Goal: Task Accomplishment & Management: Manage account settings

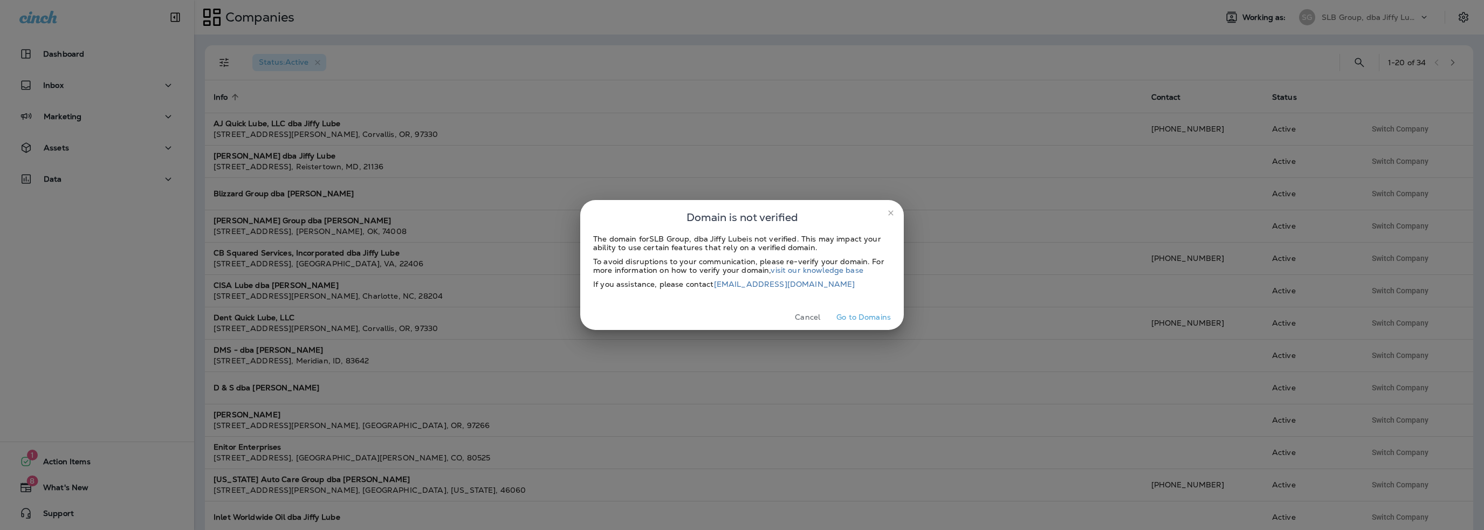
click at [809, 319] on button "Cancel" at bounding box center [808, 317] width 40 height 17
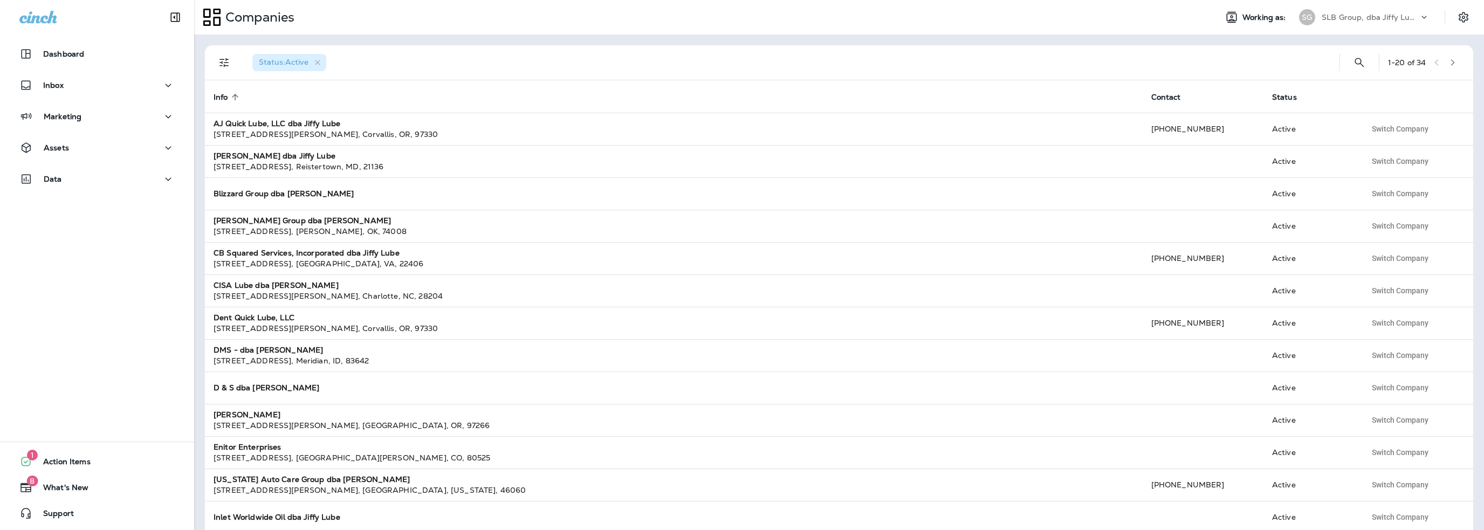
click at [1352, 13] on p "SLB Group, dba Jiffy Lube" at bounding box center [1370, 17] width 97 height 9
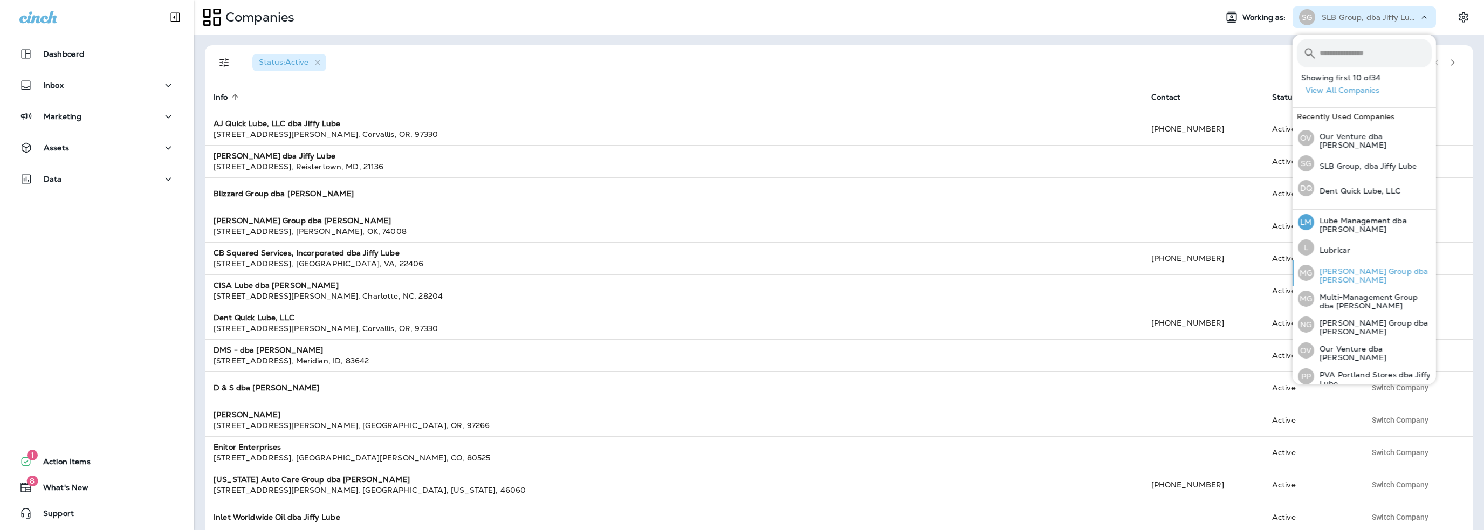
scroll to position [333, 0]
click at [1341, 224] on p "Lube Management dba [PERSON_NAME]" at bounding box center [1374, 223] width 118 height 17
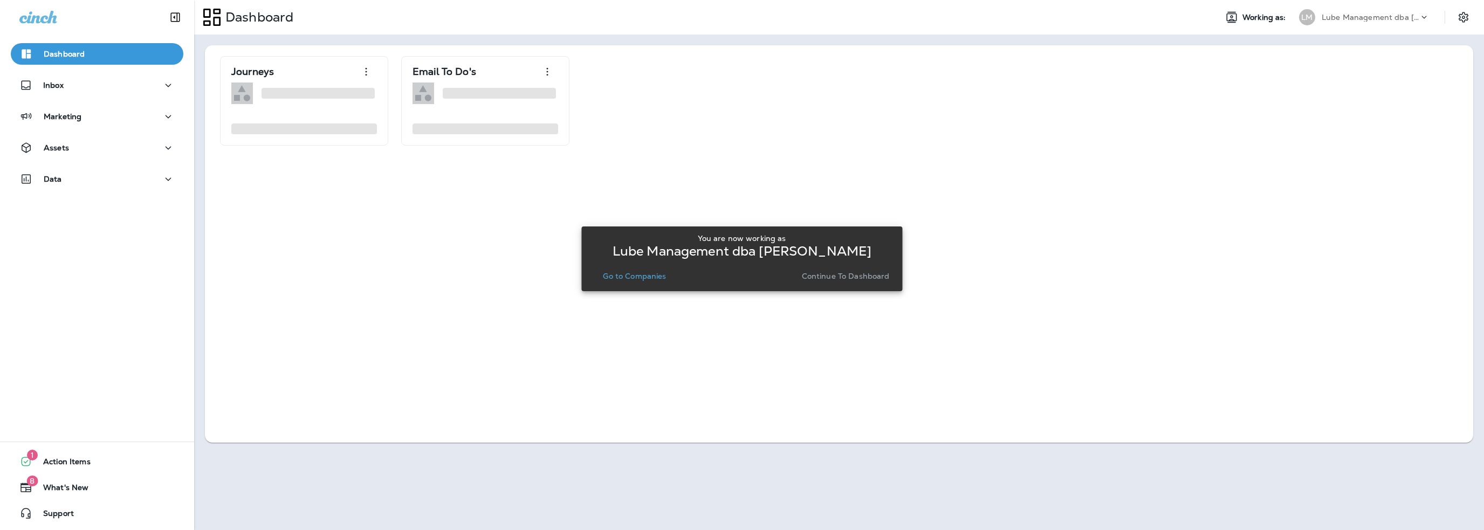
click at [649, 273] on p "Go to Companies" at bounding box center [634, 276] width 63 height 9
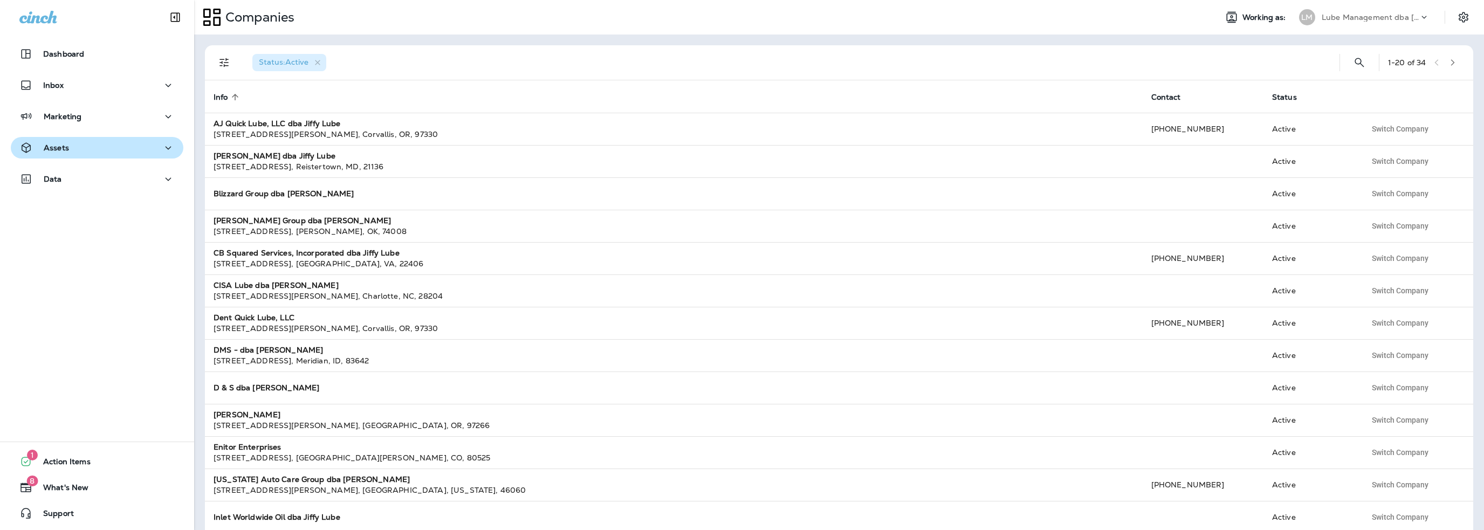
click at [63, 147] on p "Assets" at bounding box center [56, 147] width 25 height 9
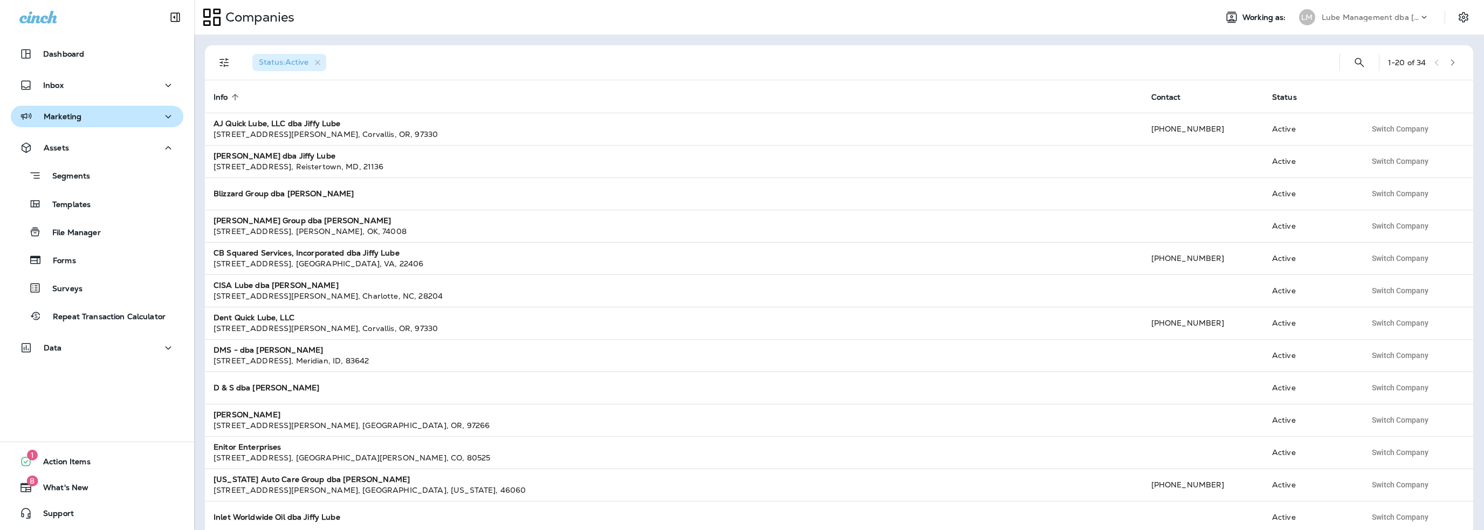
click at [64, 118] on p "Marketing" at bounding box center [63, 116] width 38 height 9
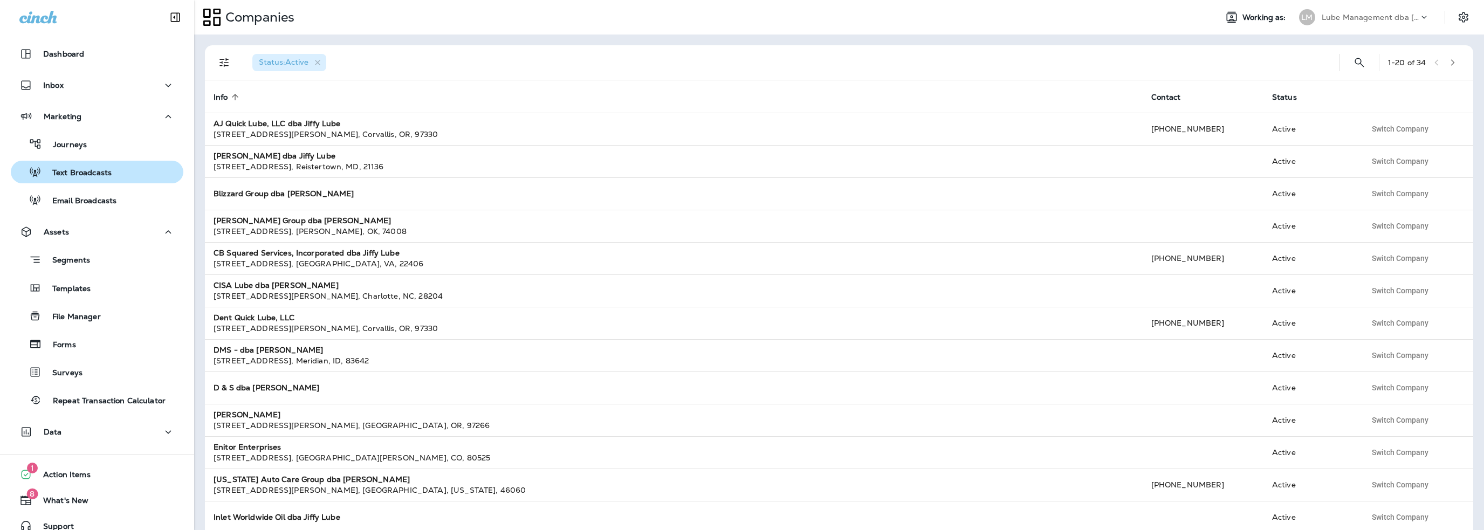
scroll to position [13, 0]
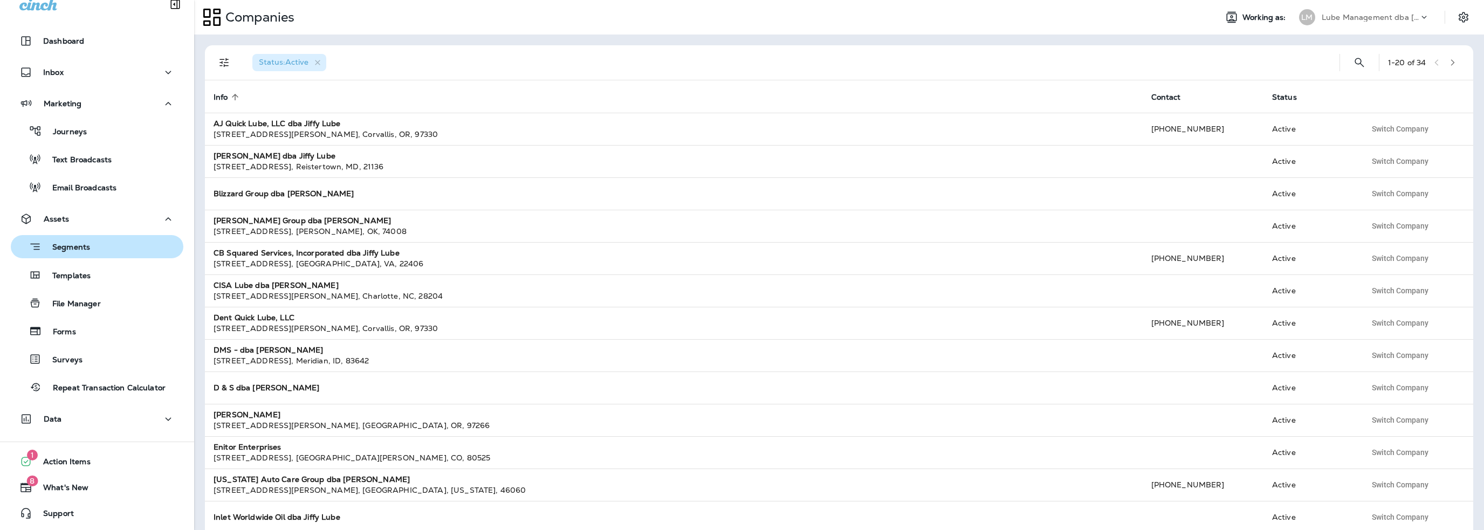
click at [76, 244] on p "Segments" at bounding box center [66, 248] width 49 height 11
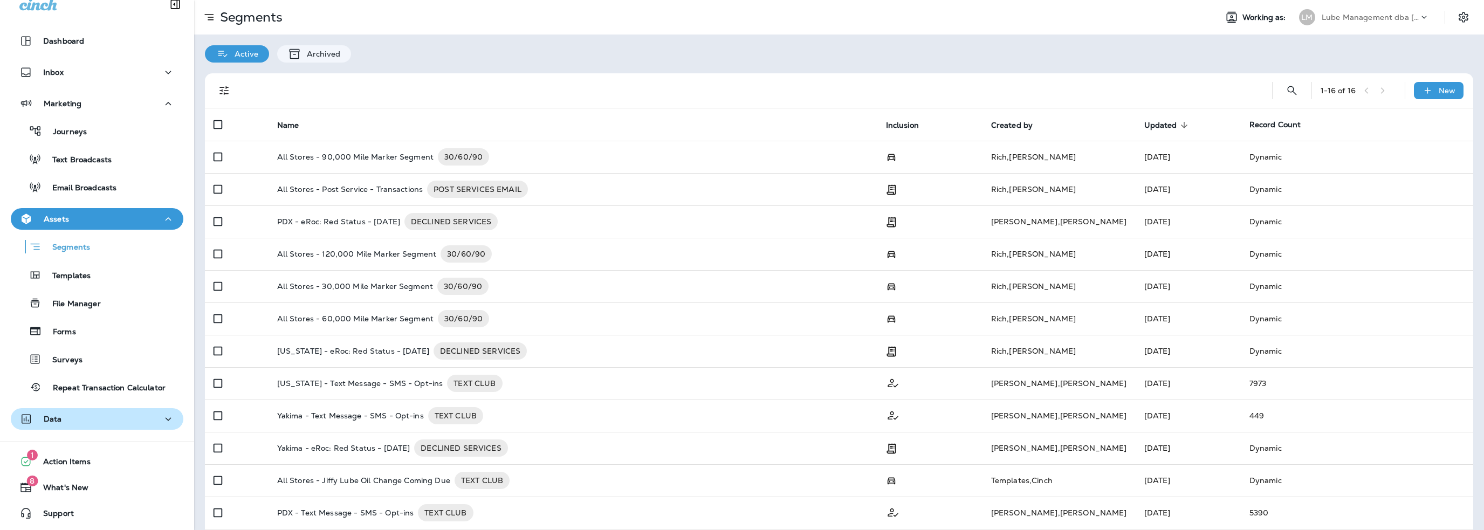
click at [76, 421] on div "Data" at bounding box center [96, 419] width 155 height 13
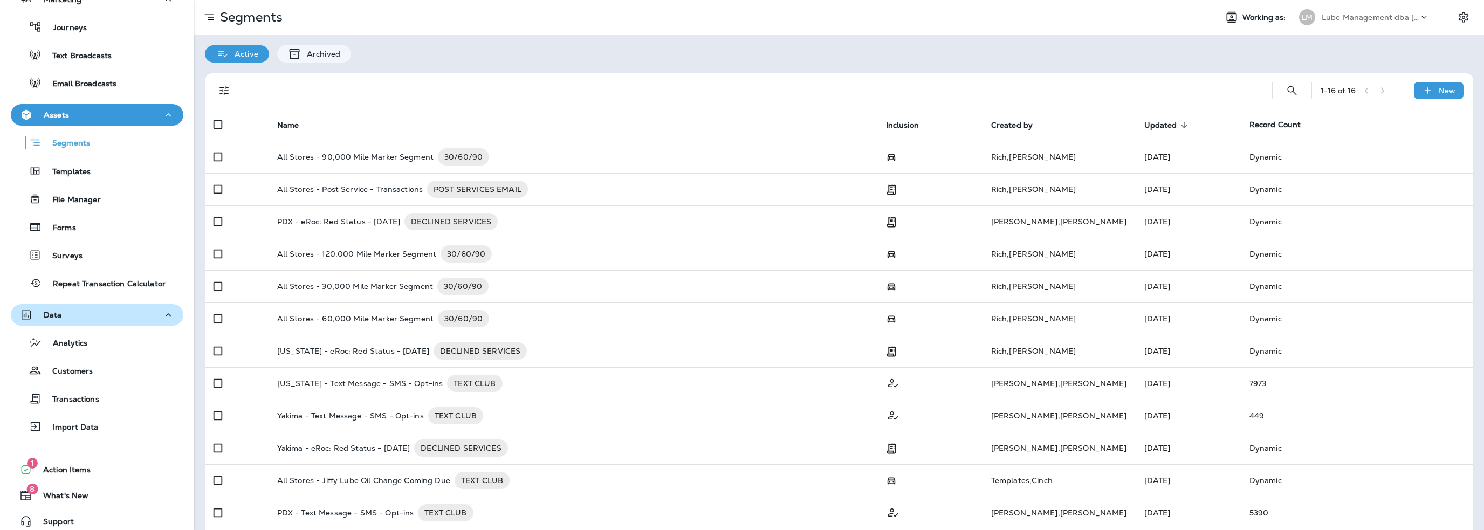
scroll to position [121, 0]
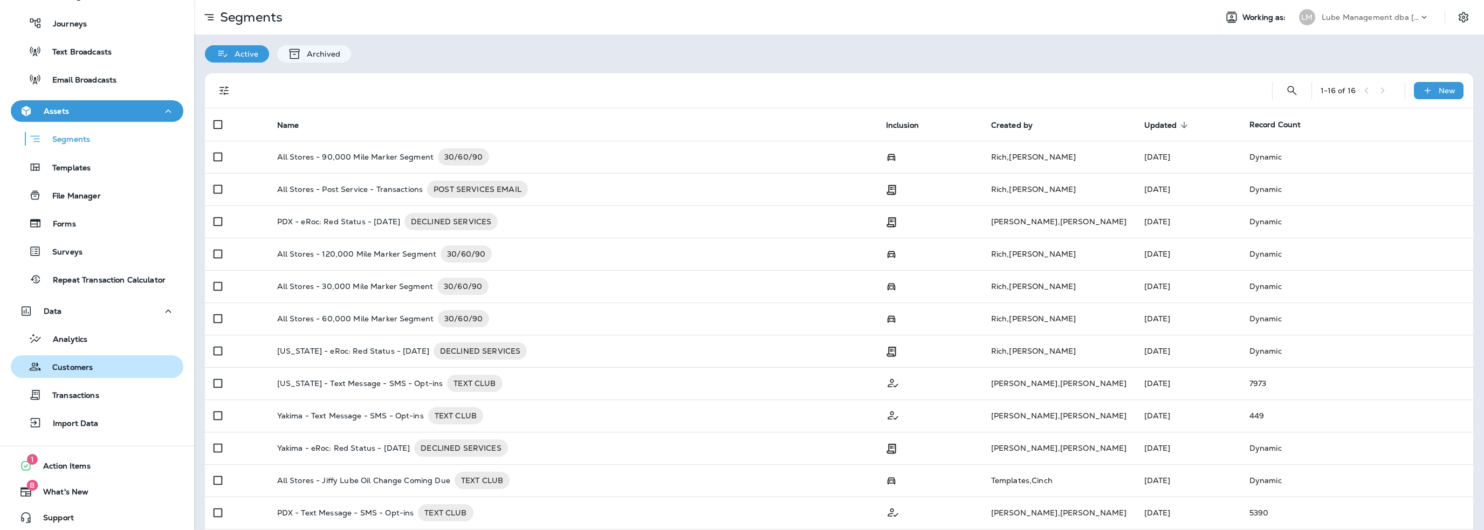
click at [78, 368] on p "Customers" at bounding box center [67, 368] width 51 height 10
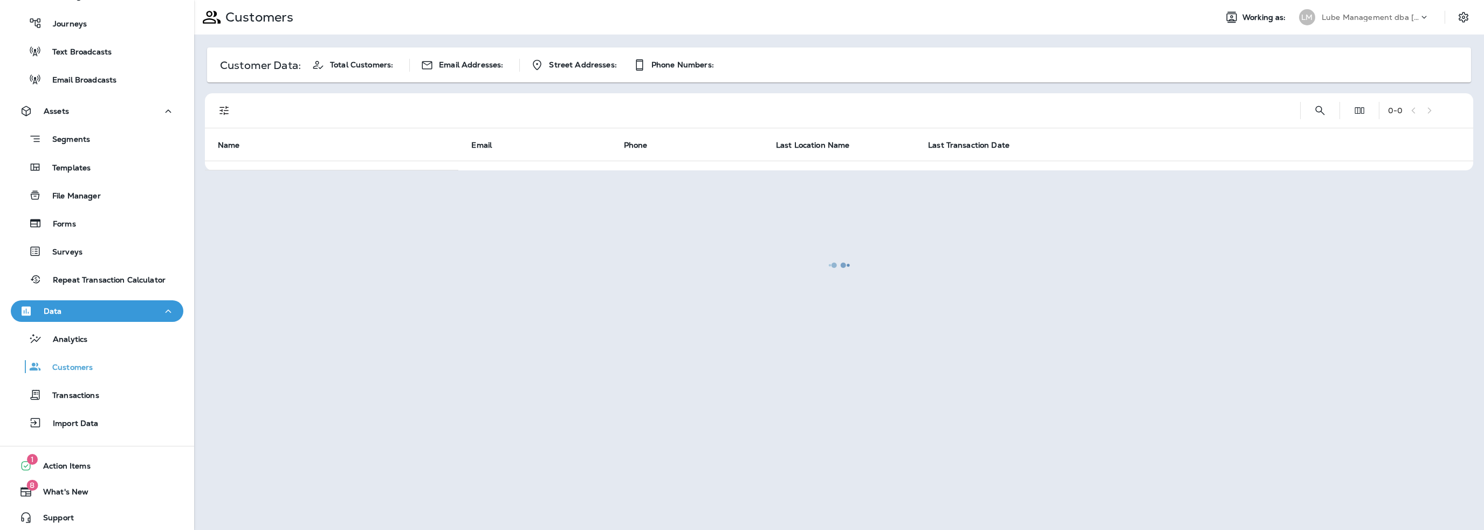
click at [1317, 107] on div at bounding box center [839, 265] width 1288 height 528
click at [1319, 109] on div at bounding box center [839, 265] width 1288 height 528
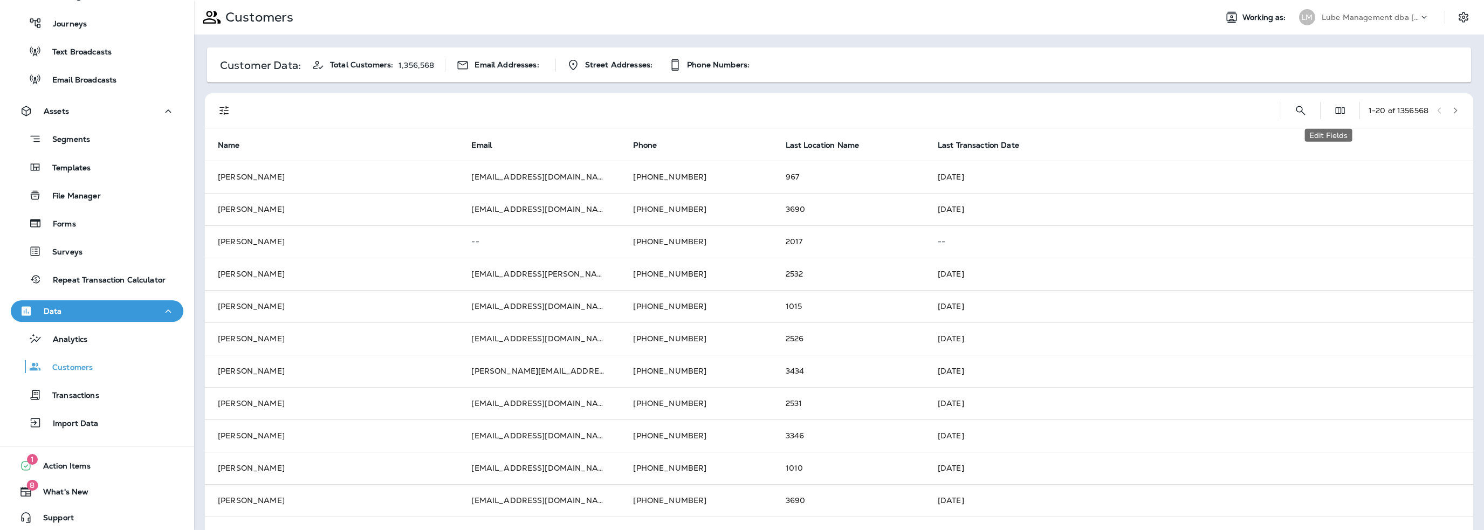
click at [1330, 109] on button "Edit Fields" at bounding box center [1341, 111] width 22 height 22
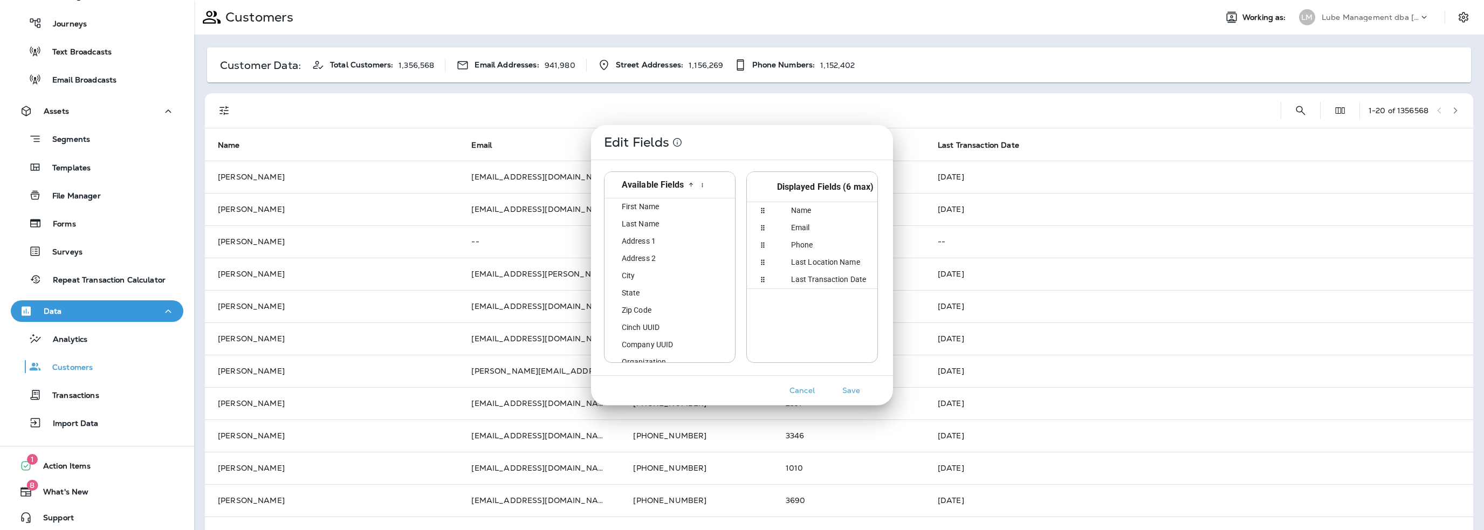
click at [1289, 109] on div "Edit Fields Available Fields id First Name first_name Last Name last_name Addre…" at bounding box center [742, 265] width 1484 height 530
click at [802, 391] on button "Cancel" at bounding box center [802, 390] width 40 height 17
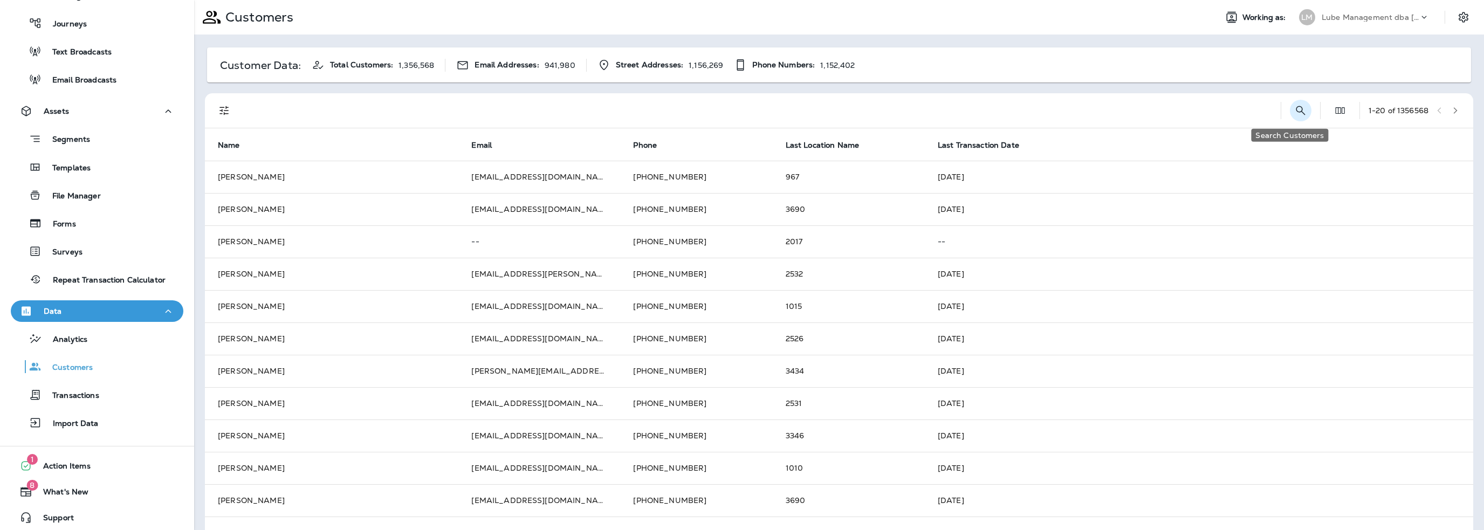
click at [1295, 109] on icon "Search Customers" at bounding box center [1301, 110] width 13 height 13
click at [1202, 113] on input "text" at bounding box center [1245, 109] width 112 height 29
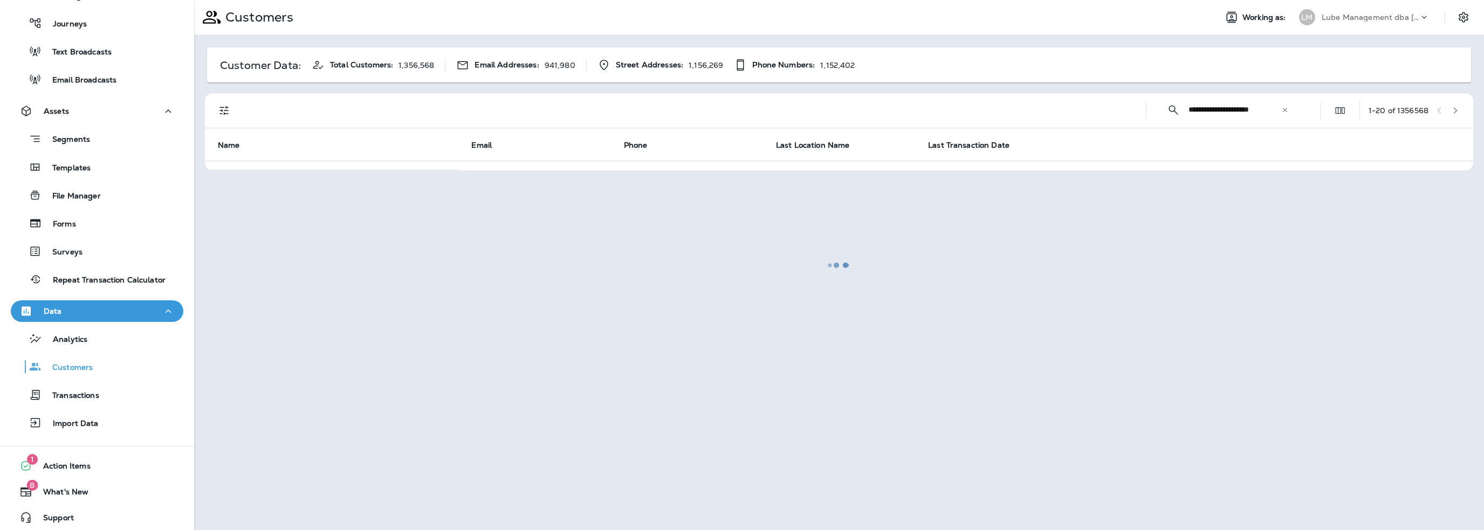
type input "**********"
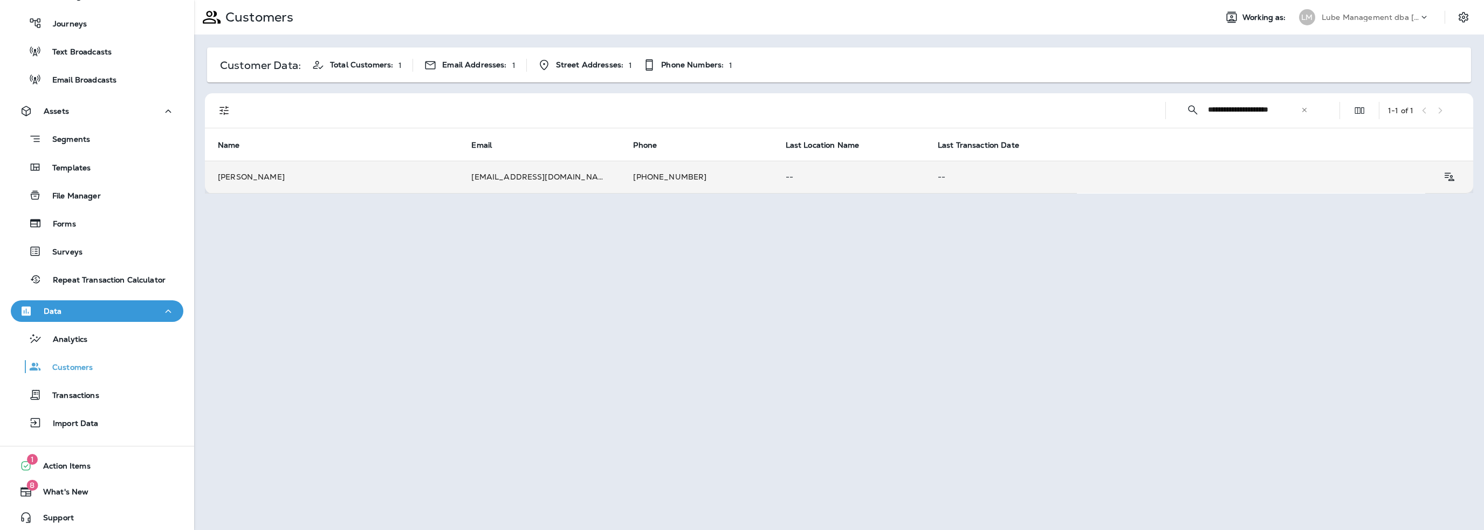
click at [957, 174] on p "--" at bounding box center [1001, 177] width 126 height 9
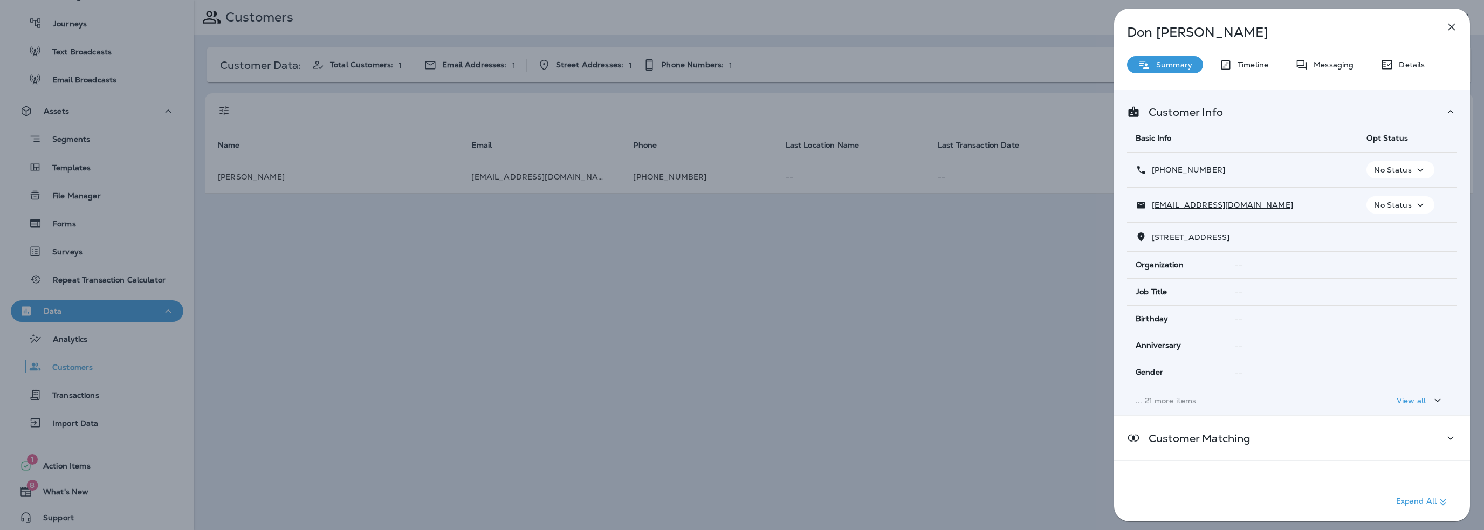
click at [1374, 202] on p "No Status" at bounding box center [1392, 205] width 37 height 9
click at [1389, 230] on p "Unsubscribe" at bounding box center [1402, 230] width 47 height 9
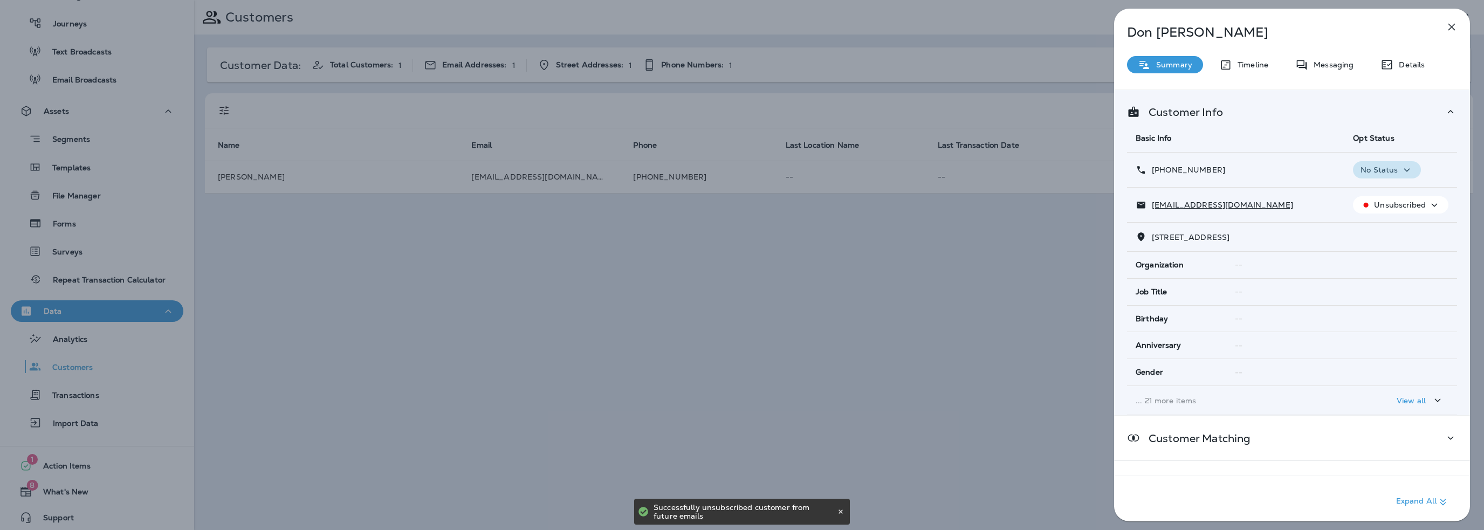
click at [1367, 176] on button "No Status" at bounding box center [1386, 169] width 67 height 17
click at [1370, 193] on p "Opt out" at bounding box center [1379, 195] width 29 height 9
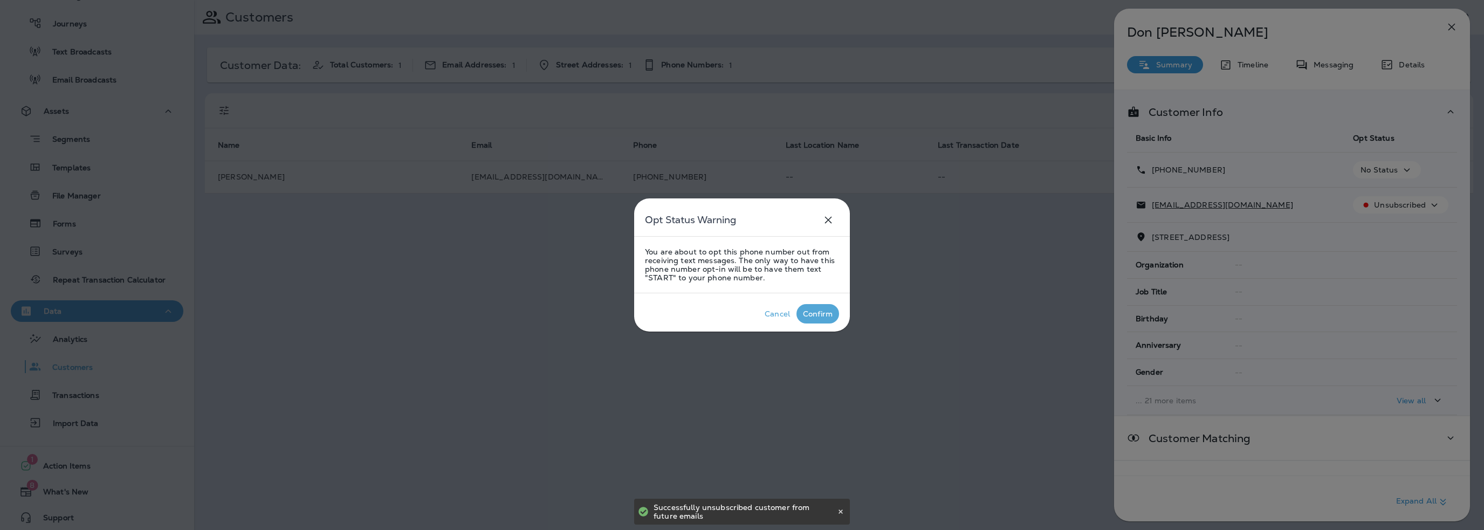
click at [814, 311] on div "Confirm" at bounding box center [818, 314] width 30 height 9
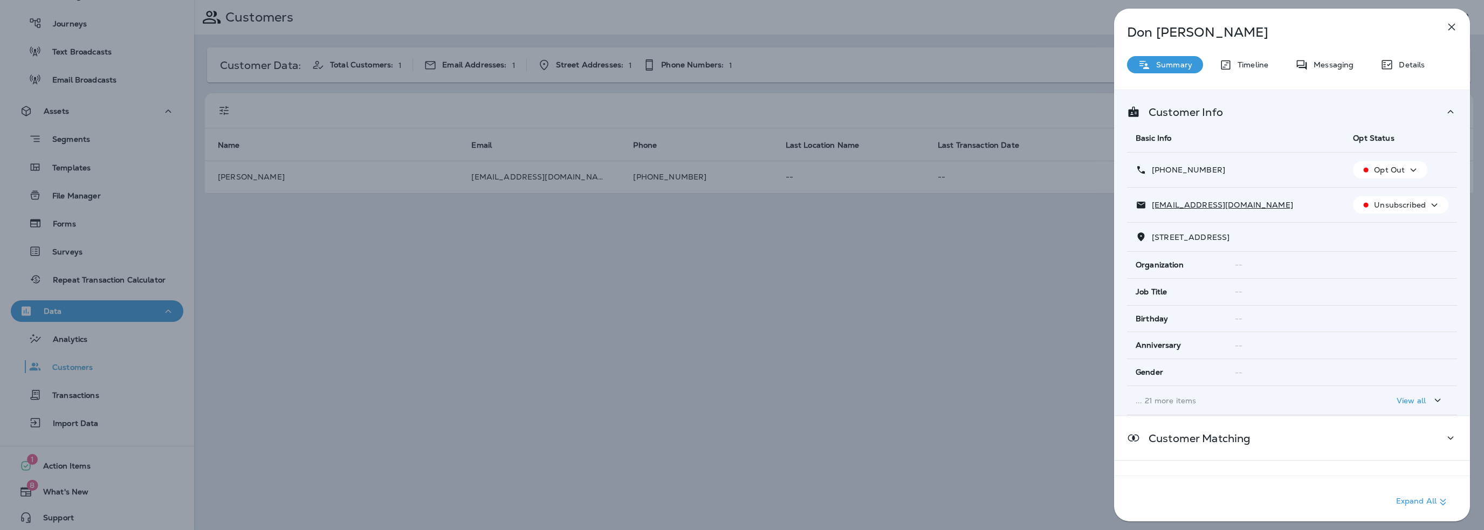
click at [1448, 27] on icon "button" at bounding box center [1452, 26] width 13 height 13
